Goal: Register for event/course

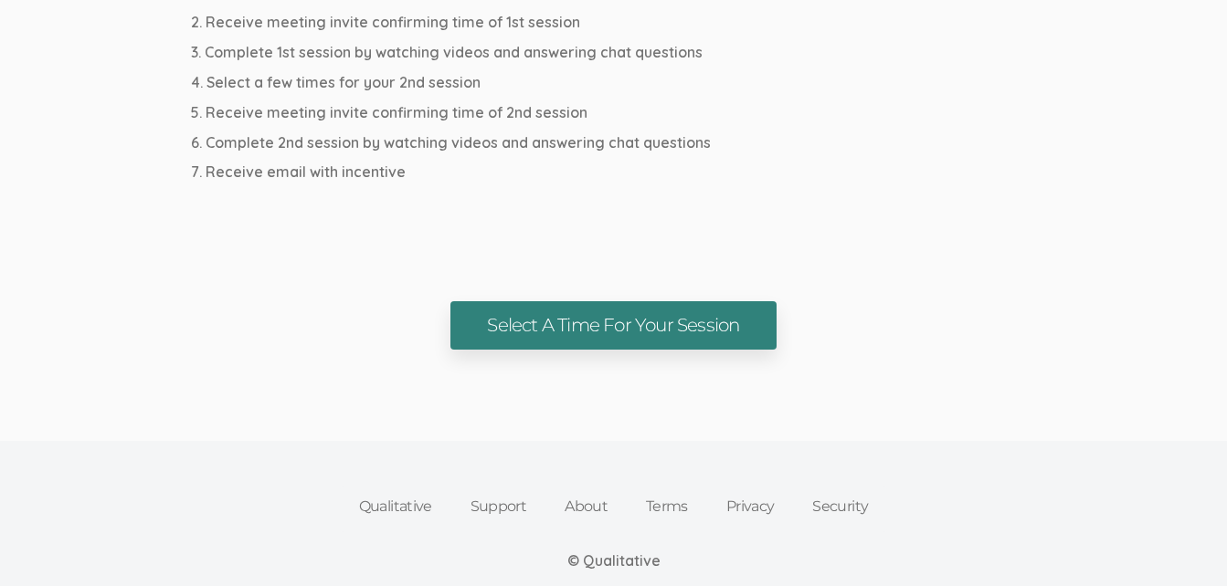
scroll to position [1111, 0]
click at [619, 336] on link "Select A Time For Your Session" at bounding box center [612, 324] width 325 height 48
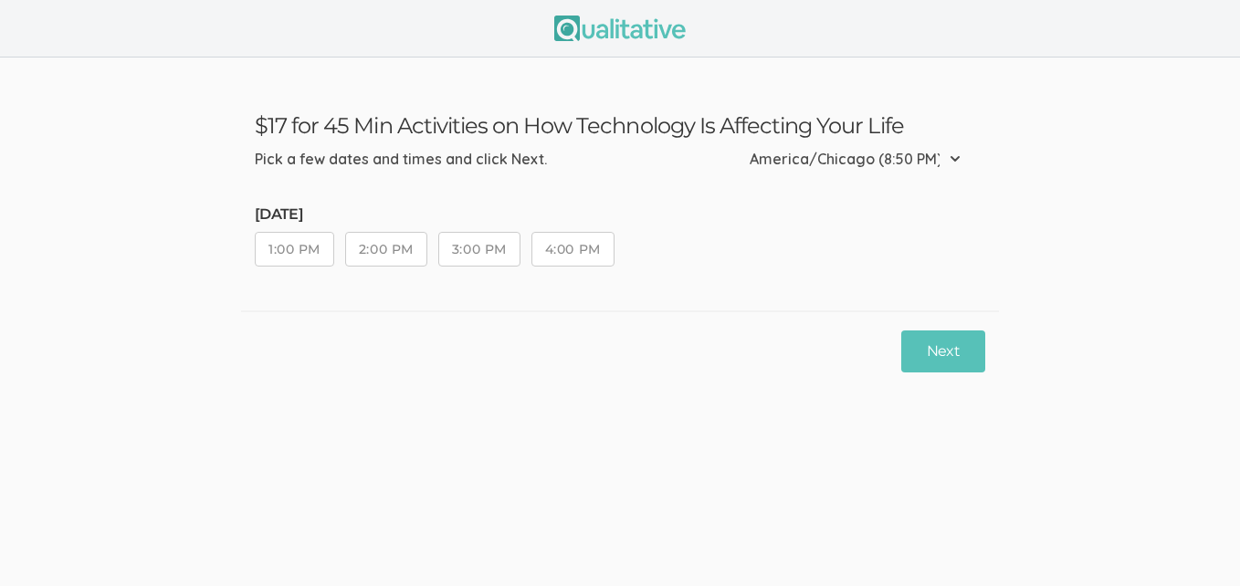
click at [311, 247] on button "1:00 PM" at bounding box center [294, 249] width 79 height 35
click at [976, 339] on button "Next" at bounding box center [944, 352] width 84 height 43
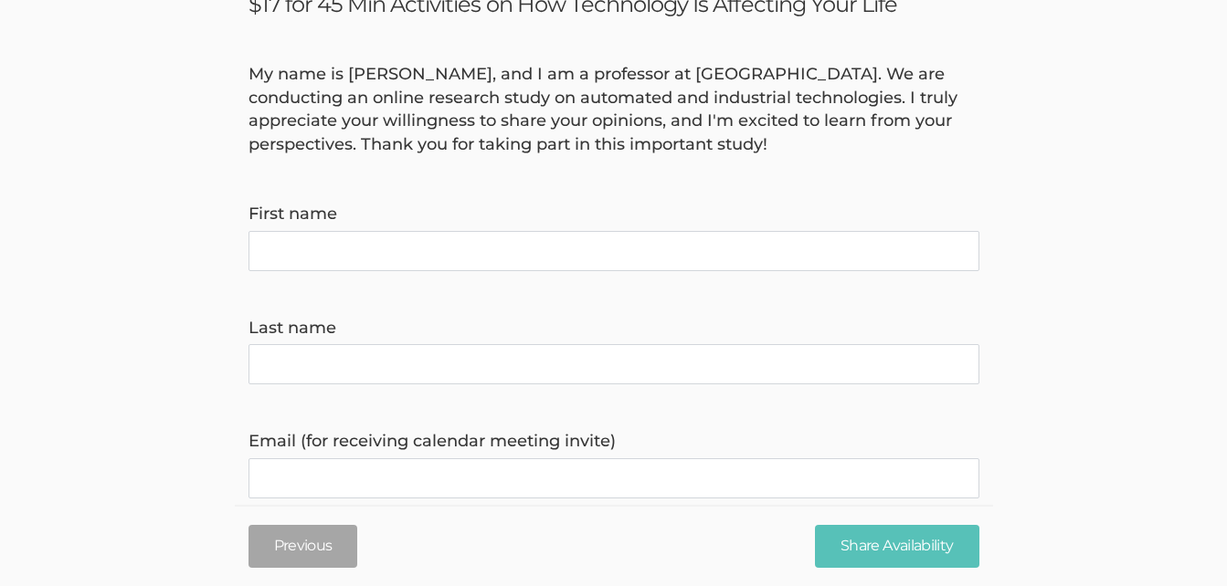
scroll to position [122, 0]
click at [382, 253] on name "First name" at bounding box center [613, 250] width 731 height 40
type name "[PERSON_NAME]"
type invite\) "[EMAIL_ADDRESS][DOMAIN_NAME]"
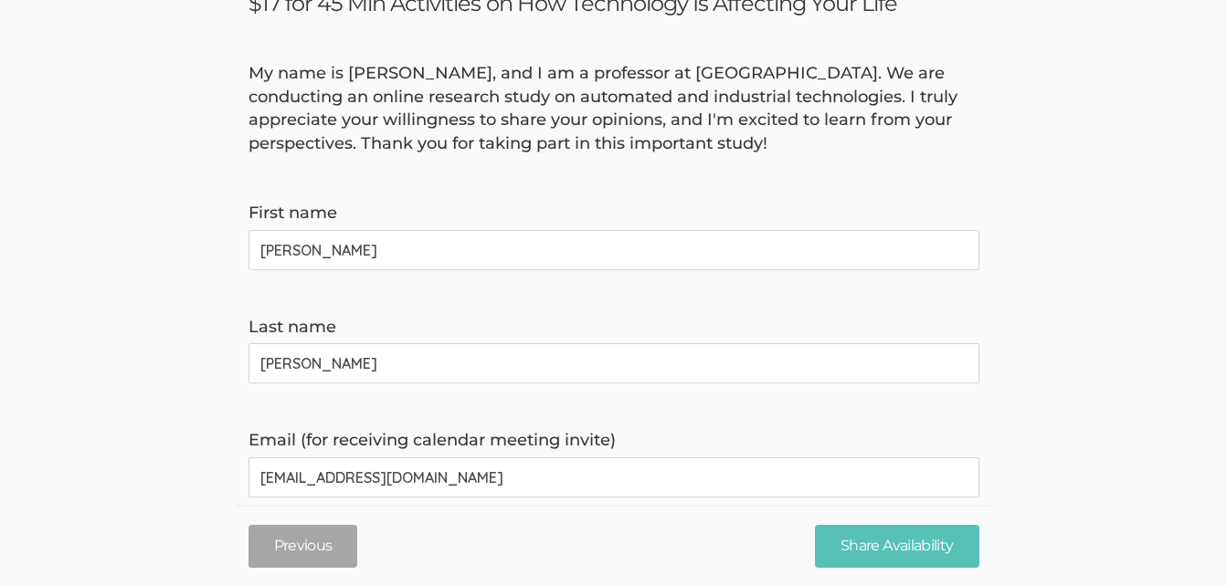
type time\) "5124975328"
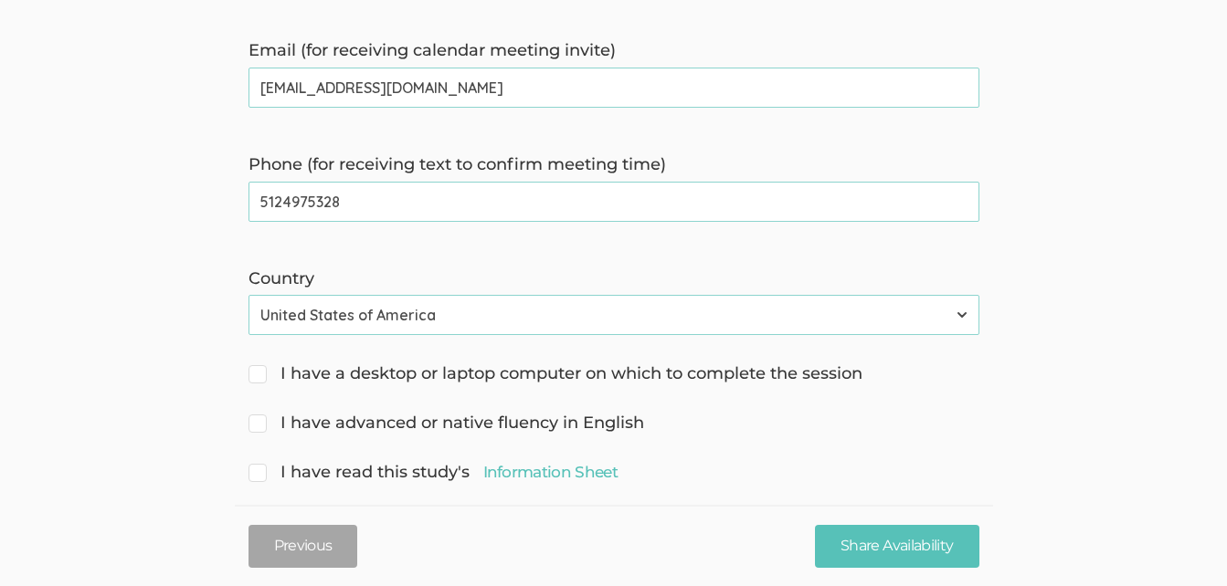
scroll to position [610, 0]
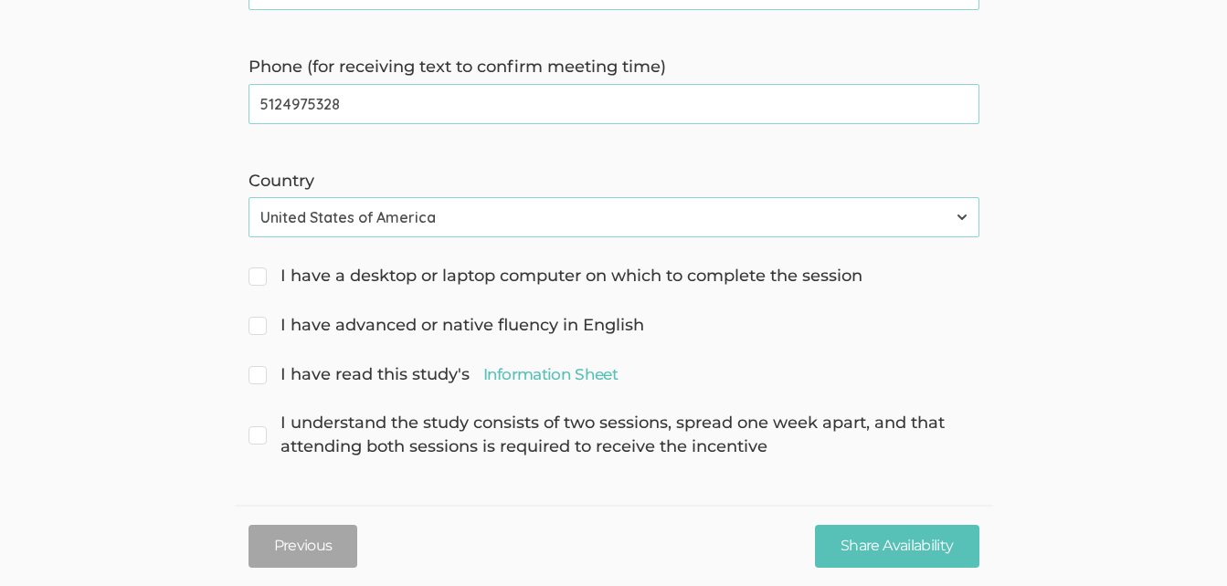
click at [261, 274] on span "I have a desktop or laptop computer on which to complete the session" at bounding box center [555, 277] width 614 height 24
click at [260, 274] on input "I have a desktop or laptop computer on which to complete the session" at bounding box center [254, 275] width 12 height 12
checkbox input "true"
click at [260, 322] on span "I have advanced or native fluency in English" at bounding box center [446, 326] width 396 height 24
click at [260, 322] on input "I have advanced or native fluency in English" at bounding box center [254, 324] width 12 height 12
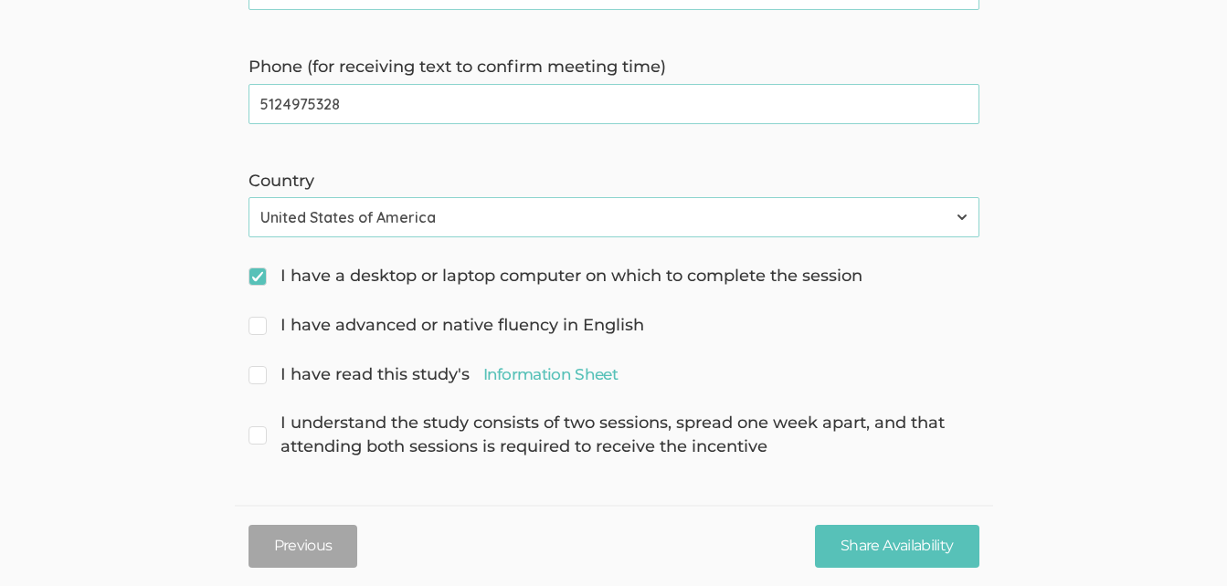
checkbox input "true"
click at [259, 371] on input "I have read this study's Information Sheet" at bounding box center [254, 373] width 12 height 12
checkbox input "true"
click at [266, 433] on span "I understand the study consists of two sessions, spread one week apart, and tha…" at bounding box center [613, 435] width 731 height 47
click at [260, 427] on input "I understand the study consists of two sessions, spread one week apart, and tha…" at bounding box center [254, 422] width 12 height 12
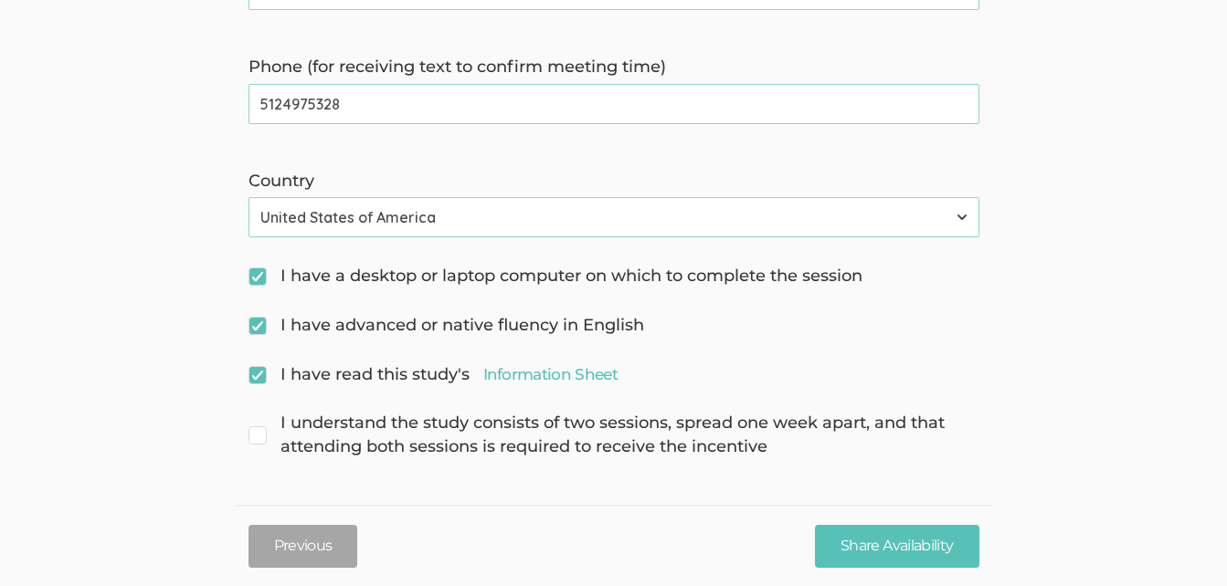
checkbox input "true"
click at [893, 546] on input "Share Availability" at bounding box center [897, 546] width 164 height 43
